Goal: Information Seeking & Learning: Learn about a topic

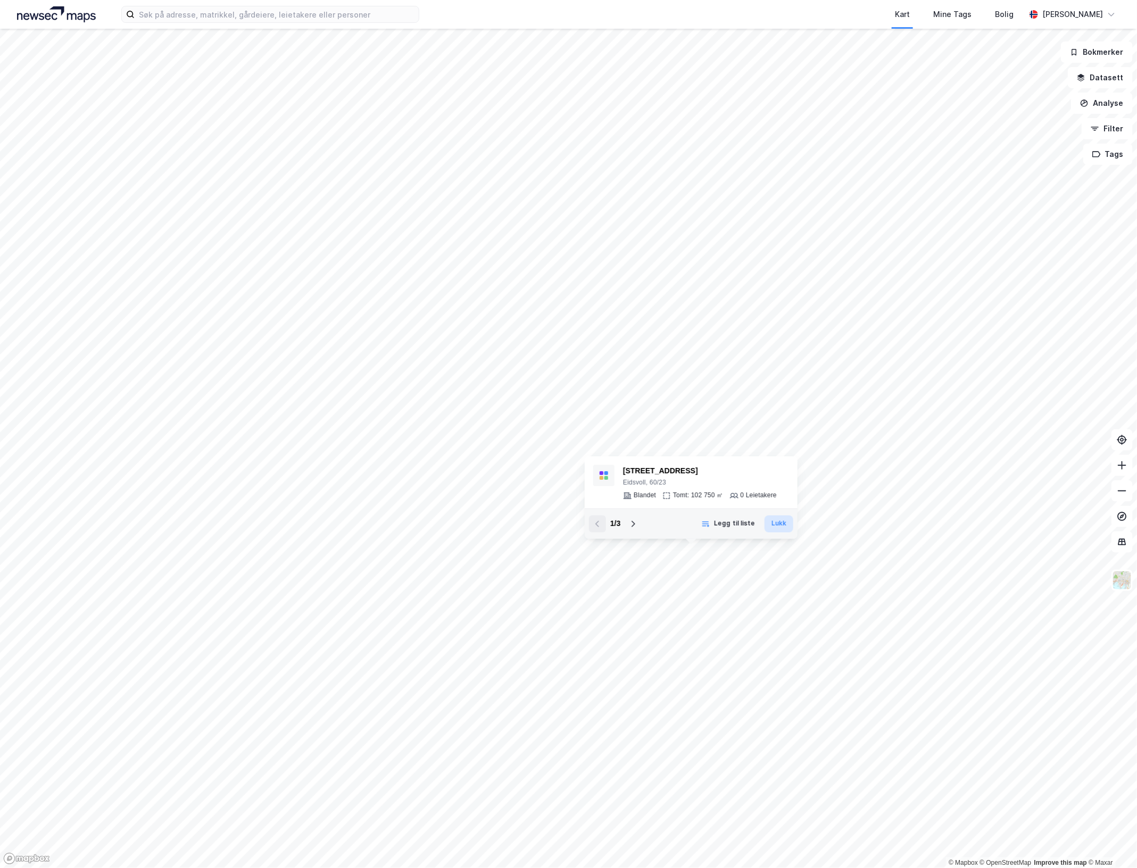
click at [775, 523] on button "Lukk" at bounding box center [779, 524] width 29 height 17
click at [1094, 79] on button "Datasett" at bounding box center [1100, 77] width 65 height 21
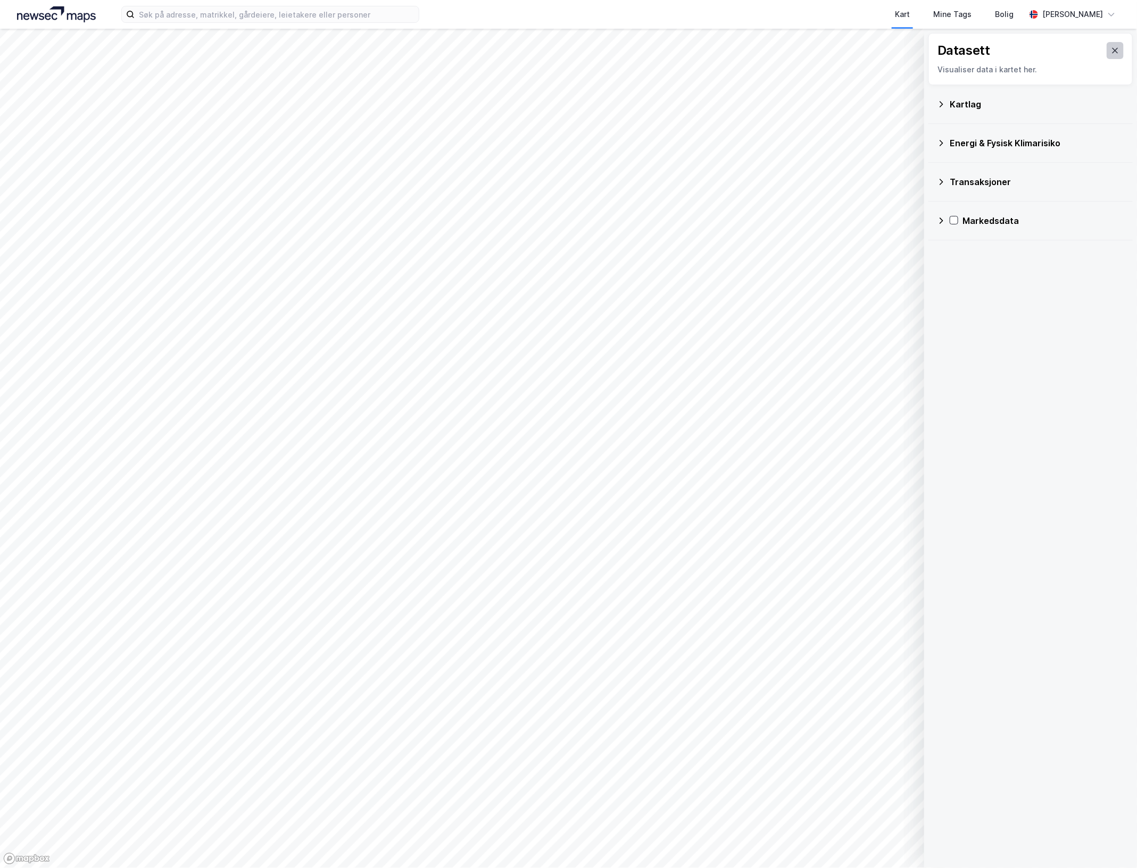
click at [1113, 49] on button at bounding box center [1115, 50] width 17 height 17
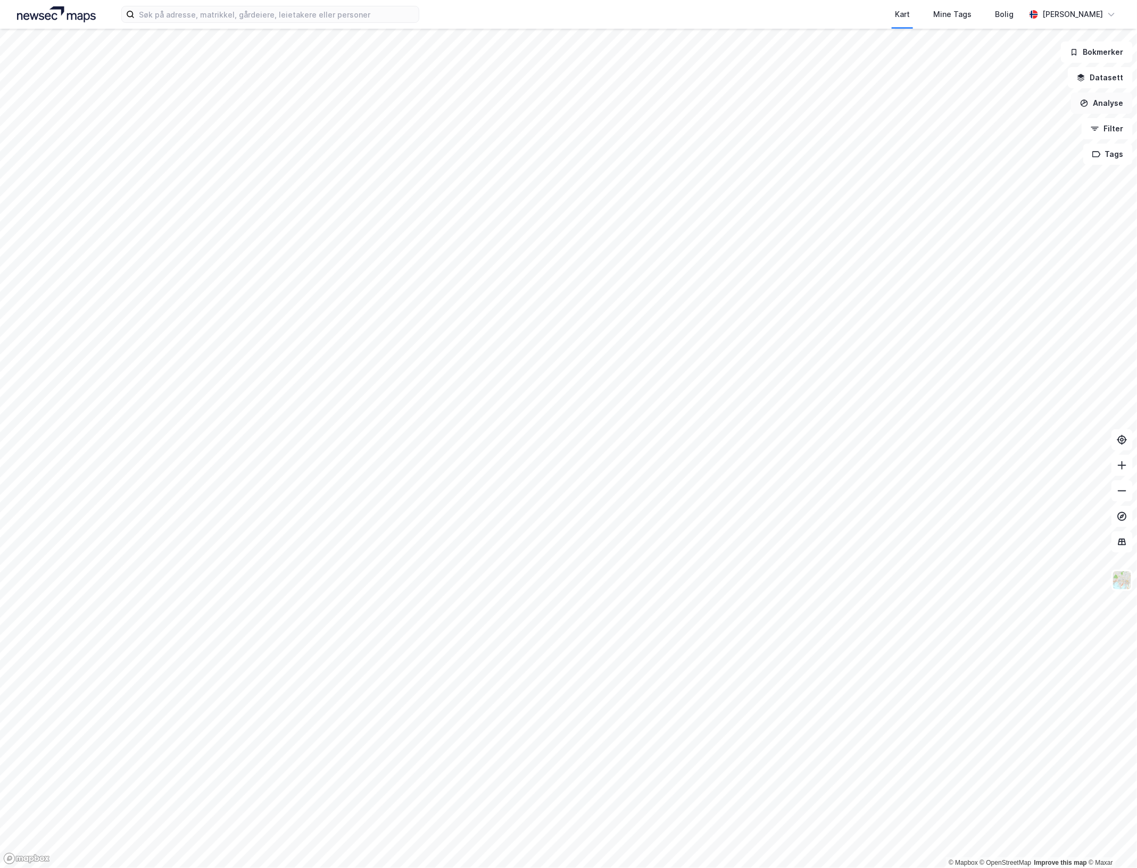
click at [1111, 107] on button "Analyse" at bounding box center [1102, 103] width 62 height 21
click at [1030, 130] on div "Tegn område" at bounding box center [1009, 125] width 93 height 9
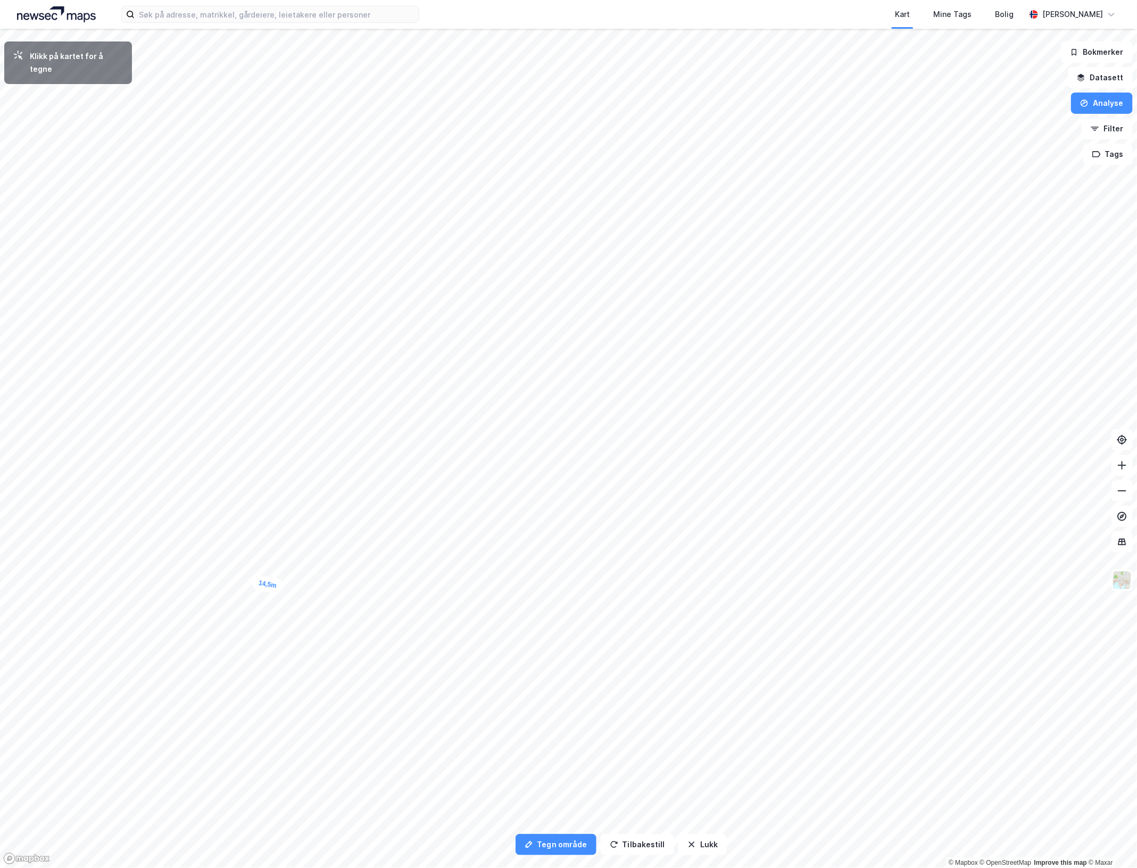
click at [278, 586] on div "14,5m" at bounding box center [267, 585] width 33 height 20
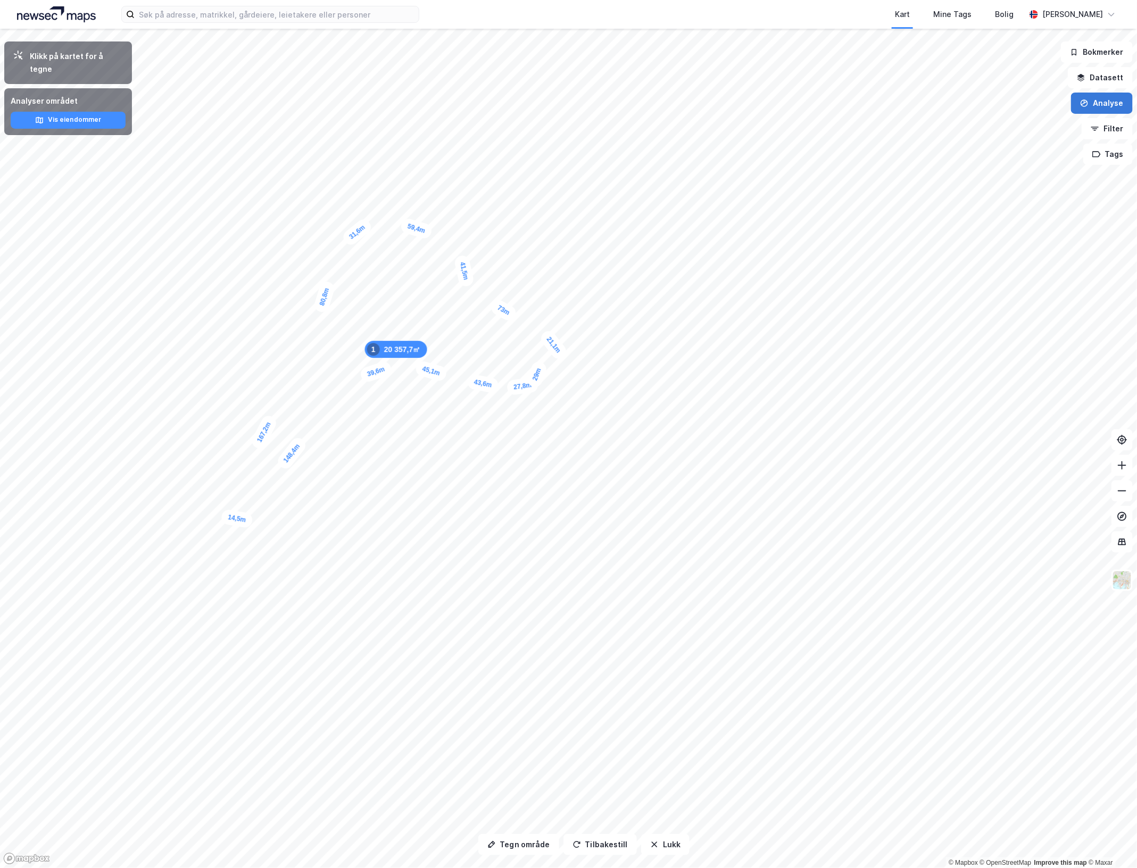
click at [1111, 104] on button "Analyse" at bounding box center [1102, 103] width 62 height 21
click at [988, 127] on div "Tegn område" at bounding box center [1009, 125] width 93 height 9
